Goal: Find specific page/section: Find specific page/section

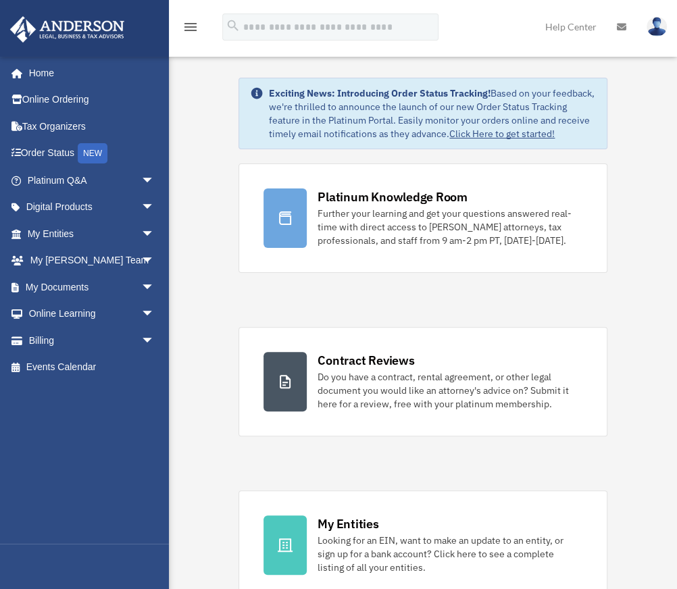
click at [520, 130] on link "Click Here to get started!" at bounding box center [501, 134] width 105 height 12
click at [55, 263] on link "My Anderson Team arrow_drop_down" at bounding box center [91, 260] width 165 height 27
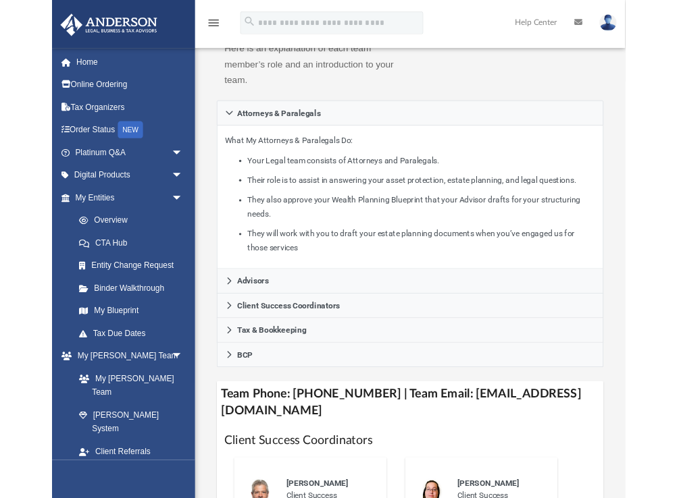
scroll to position [417, 0]
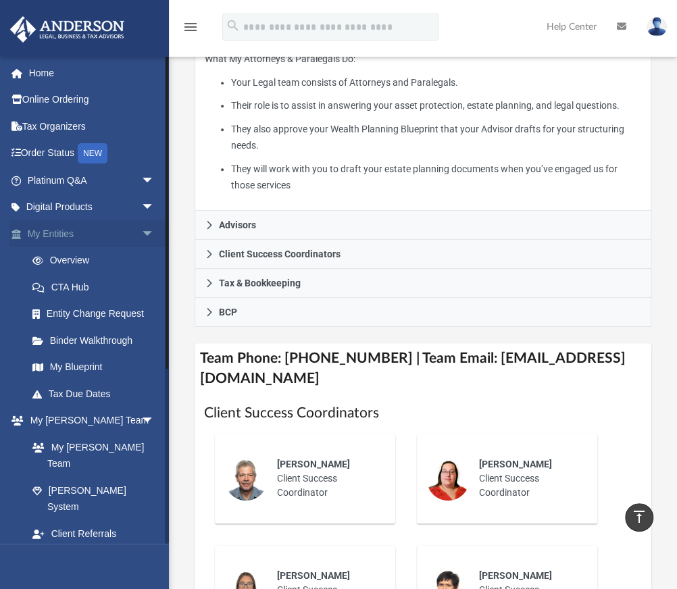
click at [142, 228] on span "arrow_drop_down" at bounding box center [154, 234] width 27 height 28
